Goal: Information Seeking & Learning: Learn about a topic

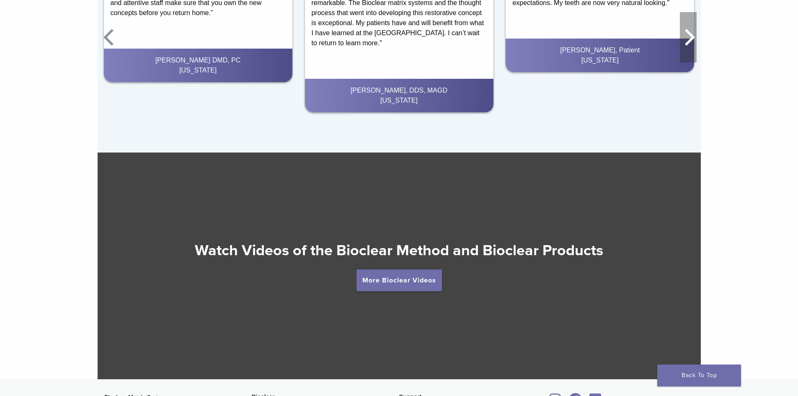
scroll to position [1467, 0]
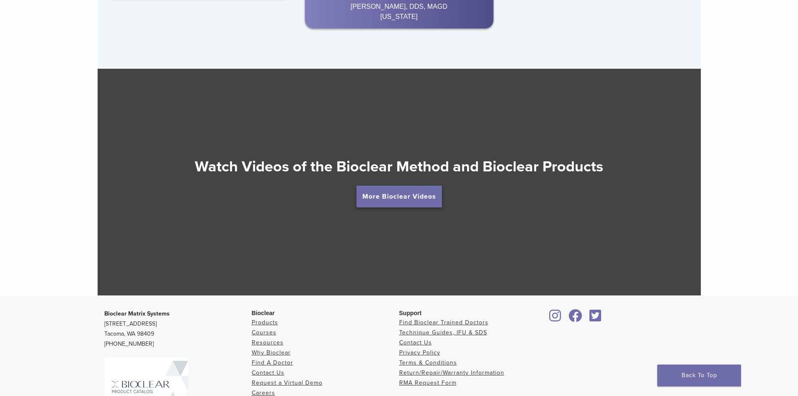
click at [433, 197] on link "More Bioclear Videos" at bounding box center [400, 197] width 86 height 22
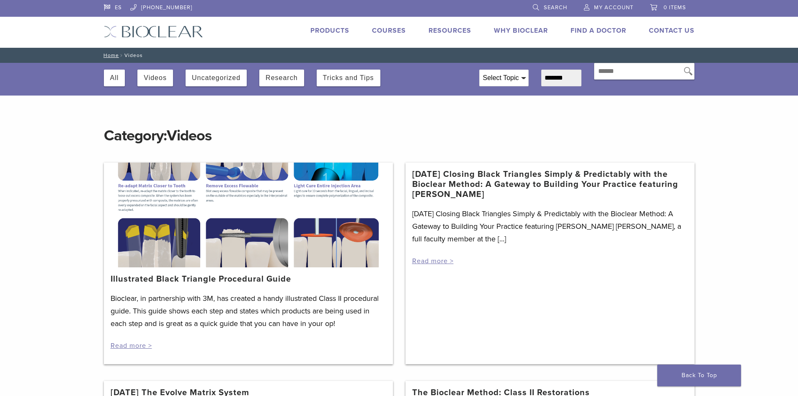
click at [148, 68] on div "All Videos Uncategorized Research Tricks and Tips" at bounding box center [286, 74] width 376 height 23
click at [148, 75] on button "Videos" at bounding box center [155, 78] width 23 height 17
click at [143, 344] on link "Read more >" at bounding box center [131, 346] width 41 height 8
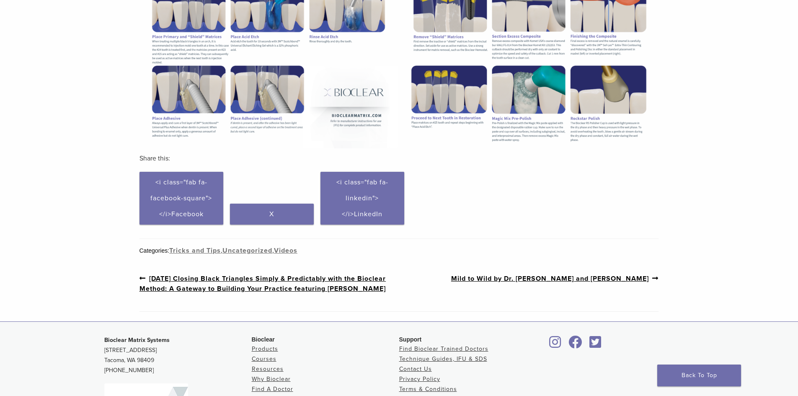
scroll to position [234, 0]
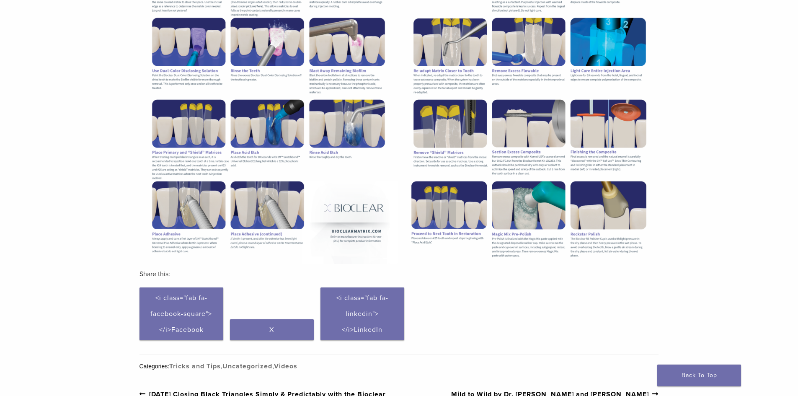
click at [303, 187] on img at bounding box center [269, 97] width 258 height 334
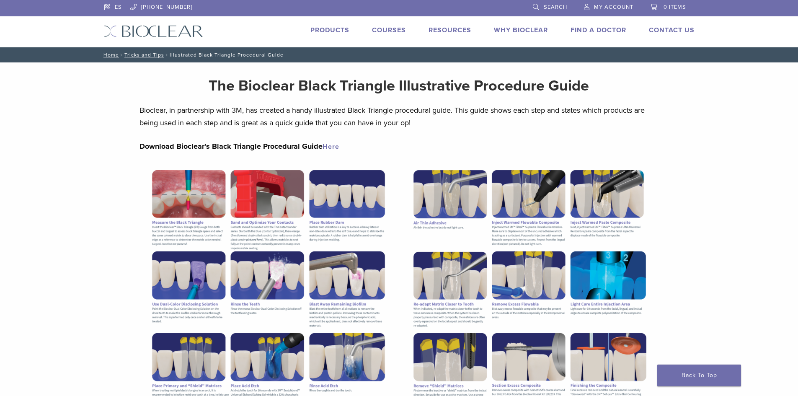
scroll to position [0, 0]
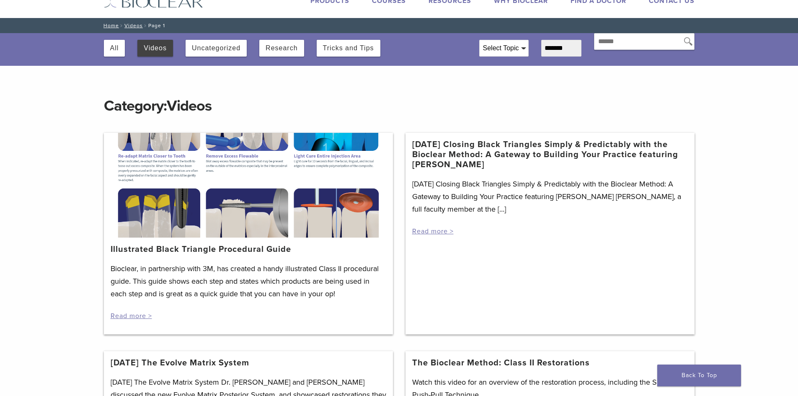
scroll to position [42, 0]
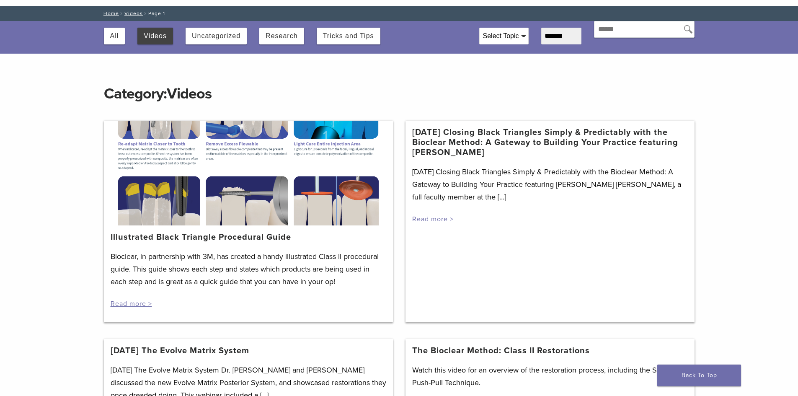
click at [446, 220] on link "Read more >" at bounding box center [432, 219] width 41 height 8
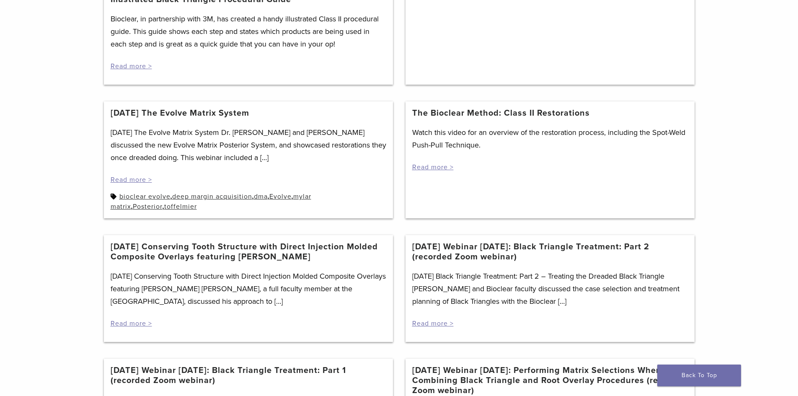
scroll to position [293, 0]
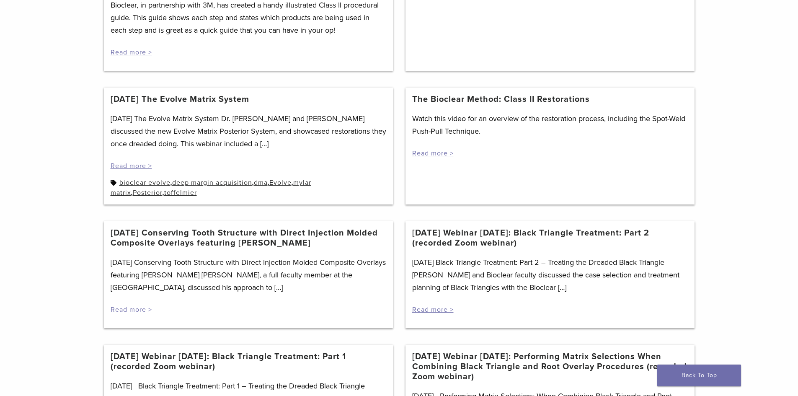
click at [141, 313] on link "Read more >" at bounding box center [131, 310] width 41 height 8
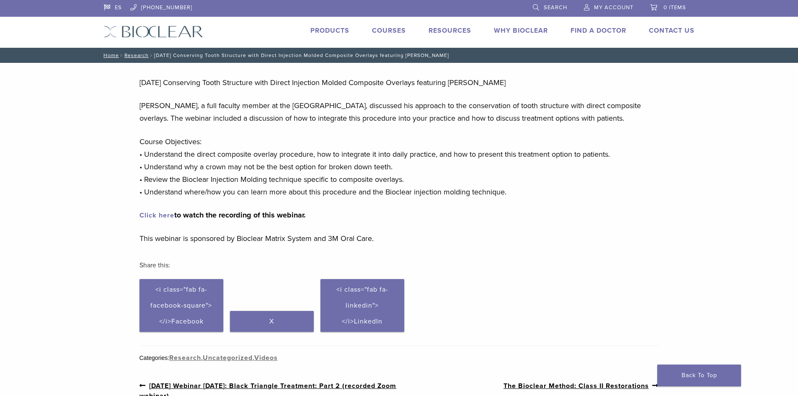
click at [189, 32] on img at bounding box center [153, 32] width 99 height 12
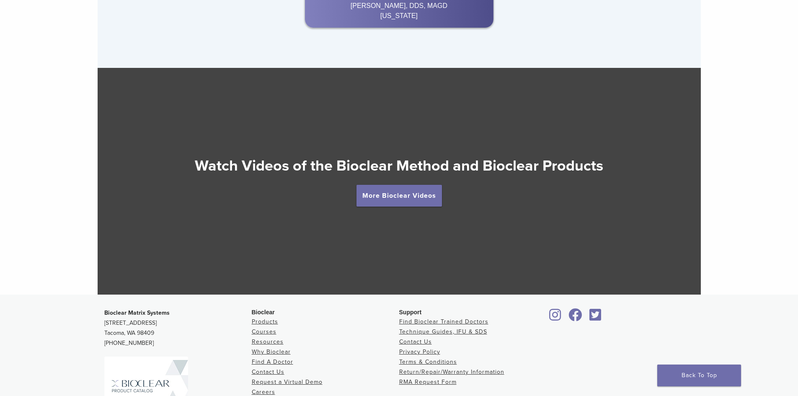
scroll to position [1401, 0]
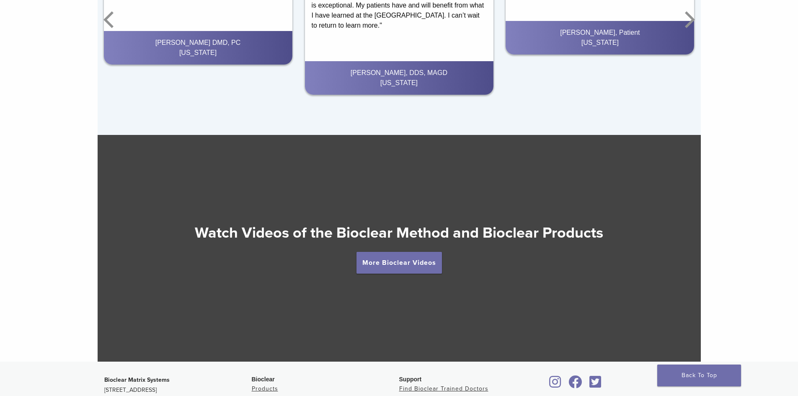
click at [425, 170] on div at bounding box center [400, 248] width 604 height 227
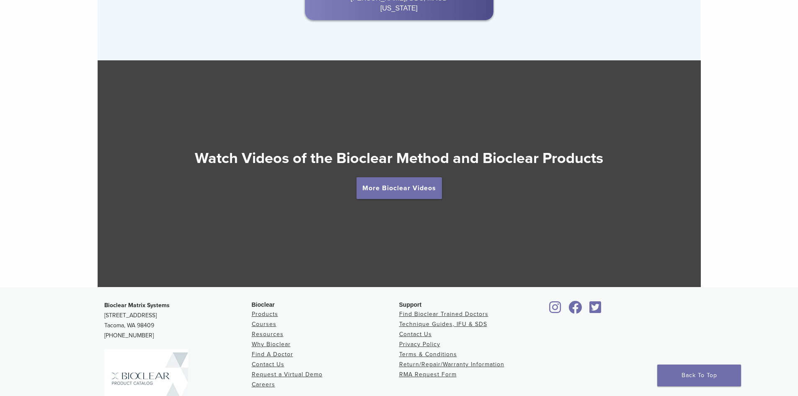
scroll to position [1485, 0]
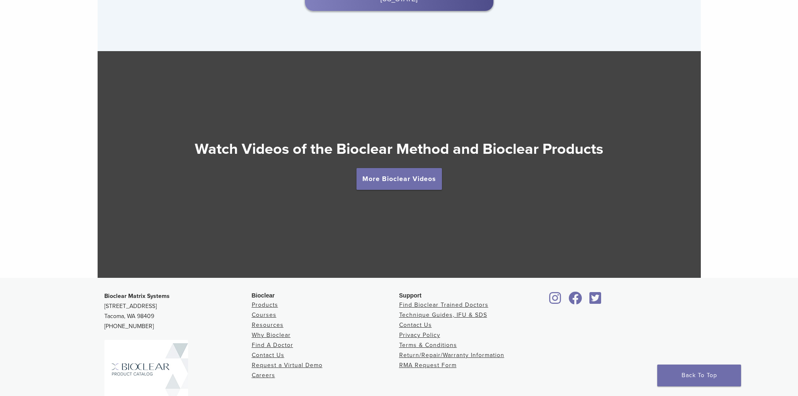
click at [288, 213] on div at bounding box center [400, 164] width 604 height 227
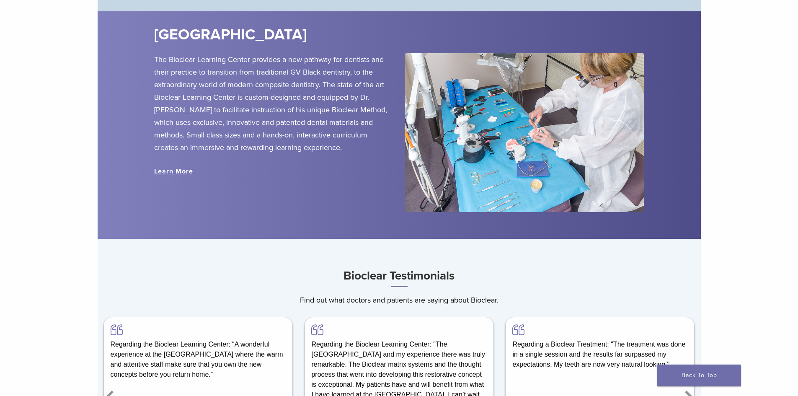
scroll to position [1019, 0]
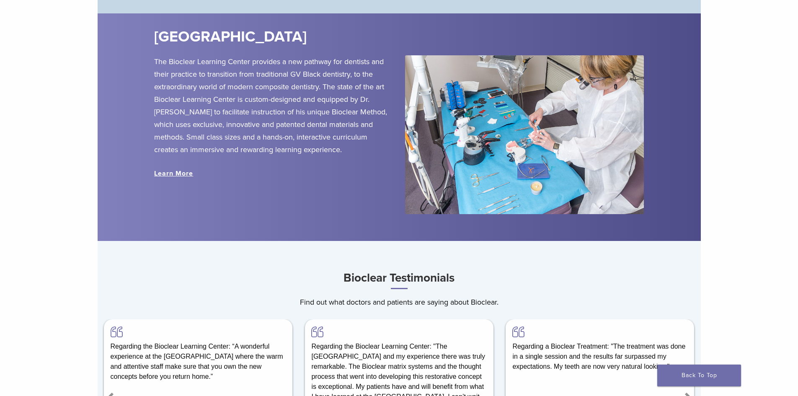
click at [187, 176] on link "Learn More" at bounding box center [173, 173] width 39 height 8
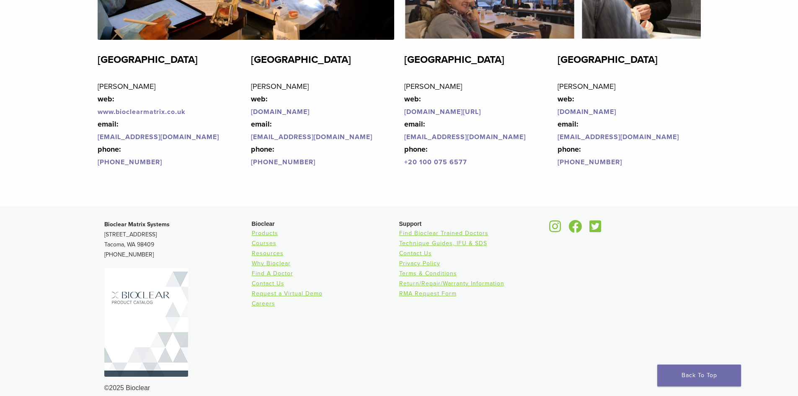
scroll to position [2034, 0]
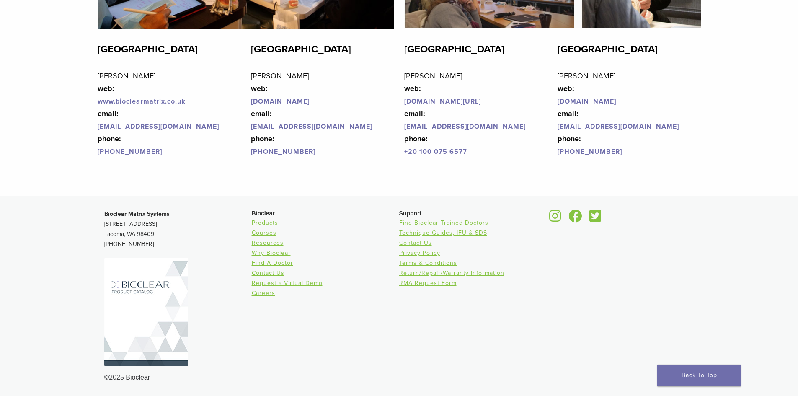
click at [127, 303] on img at bounding box center [146, 312] width 84 height 109
